Goal: Check status: Check status

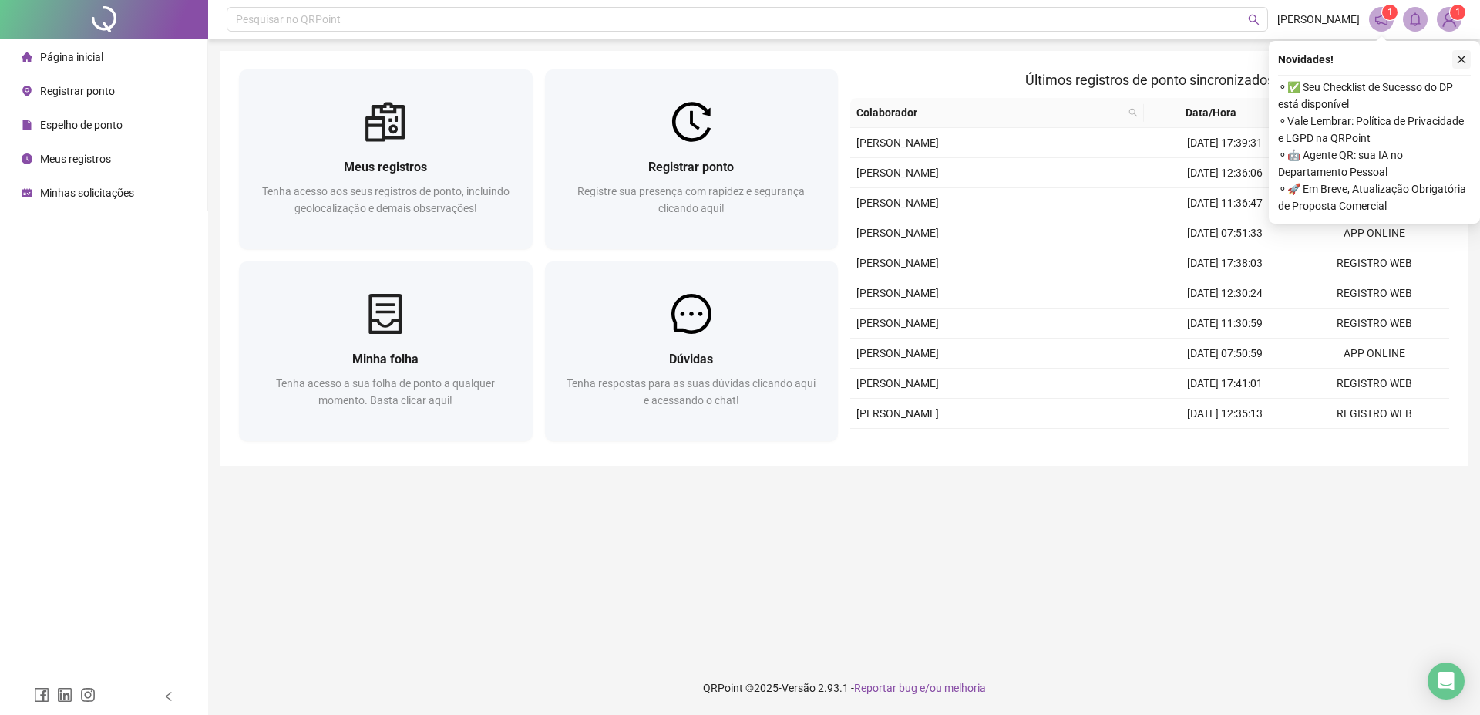
click at [1462, 58] on icon "close" at bounding box center [1462, 59] width 11 height 11
click at [1460, 57] on icon "close" at bounding box center [1462, 59] width 11 height 11
click at [1238, 544] on main "Meus registros Tenha acesso aos seus registros de ponto, incluindo geolocalizaç…" at bounding box center [845, 350] width 1248 height 598
click at [1465, 56] on icon "close" at bounding box center [1462, 59] width 11 height 11
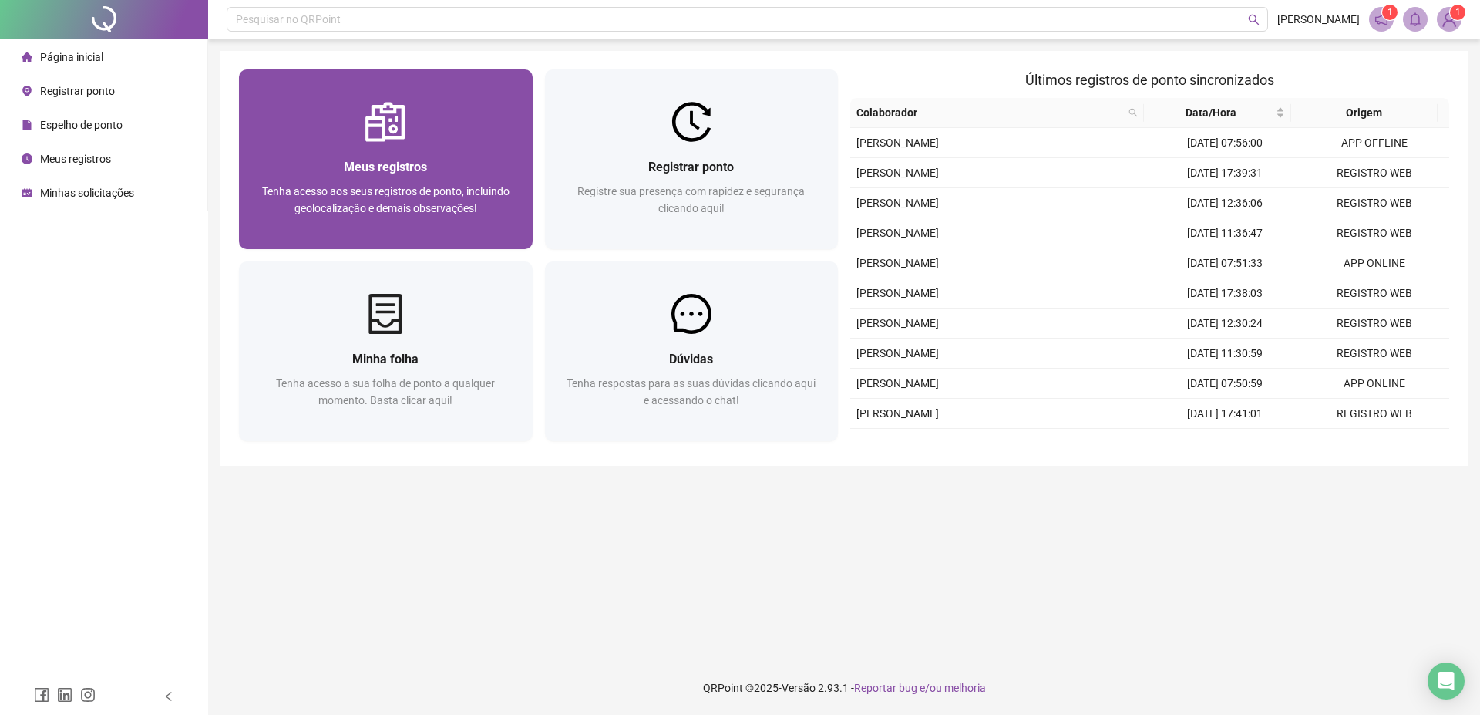
click at [436, 221] on div "Tenha acesso aos seus registros de ponto, incluindo geolocalização e demais obs…" at bounding box center [386, 208] width 257 height 51
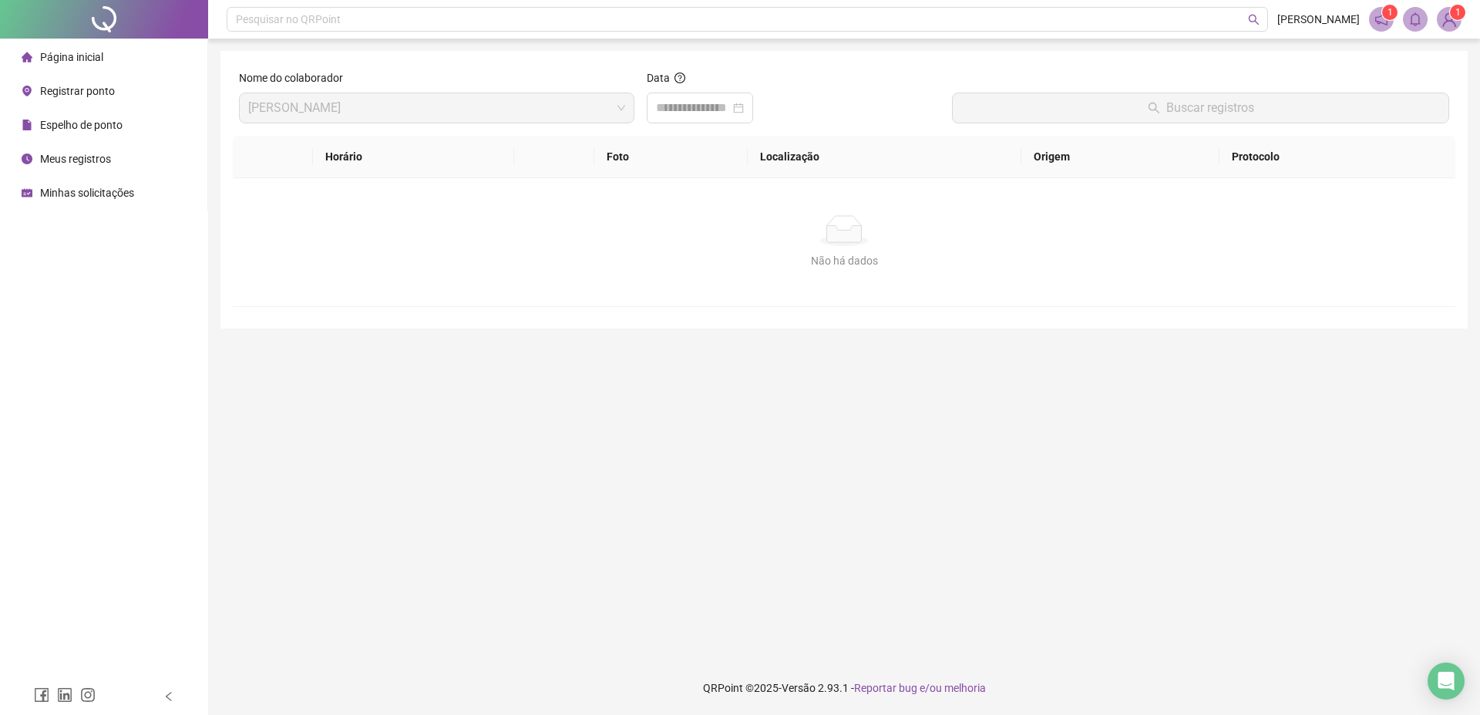
click at [89, 124] on span "Espelho de ponto" at bounding box center [81, 125] width 83 height 12
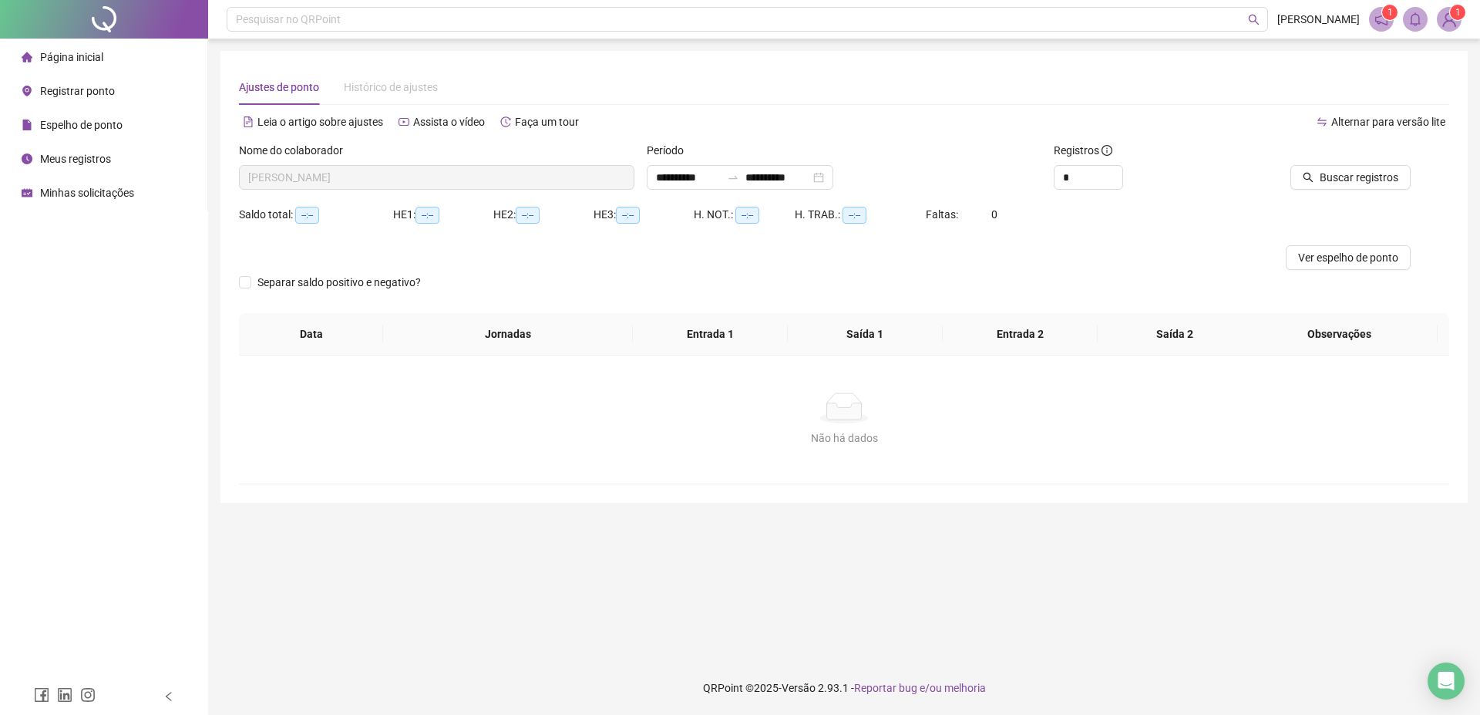
type input "**********"
click at [1322, 180] on span "Buscar registros" at bounding box center [1359, 177] width 79 height 17
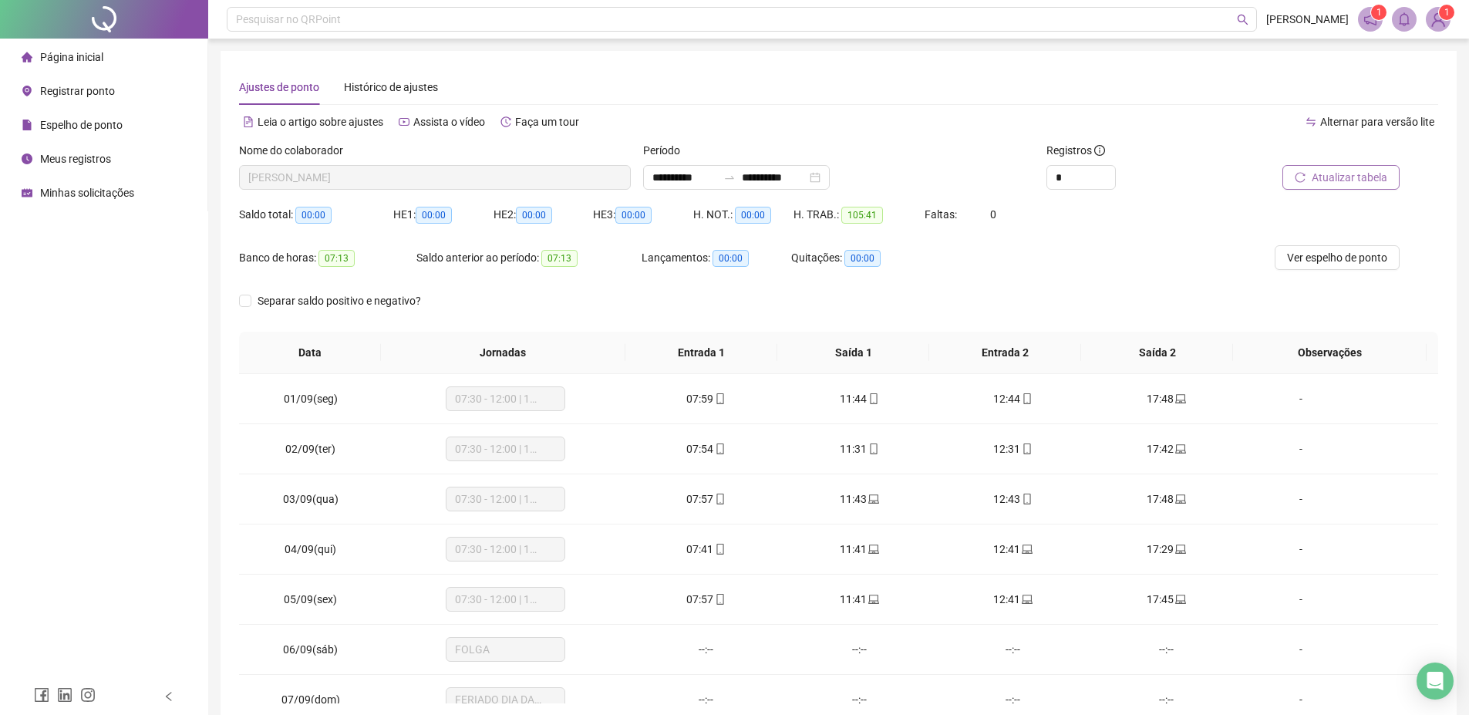
click at [61, 64] on div "Página inicial" at bounding box center [63, 57] width 82 height 31
